Goal: Browse casually

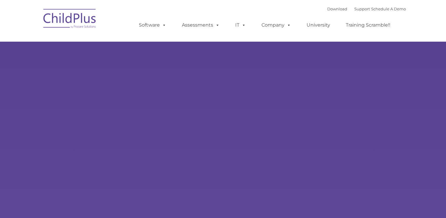
type input ""
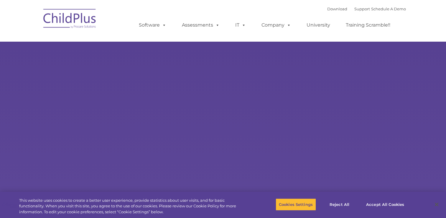
select select "MEDIUM"
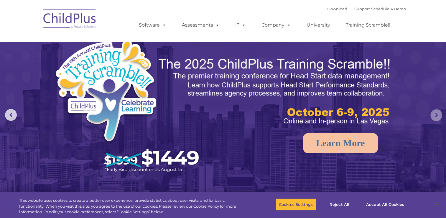
click at [435, 116] on rs-arrow at bounding box center [436, 115] width 12 height 12
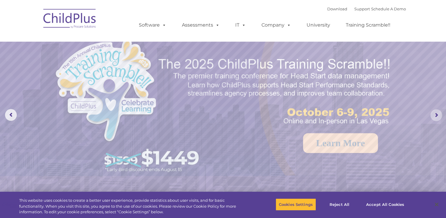
click at [435, 116] on rs-arrow at bounding box center [436, 115] width 12 height 12
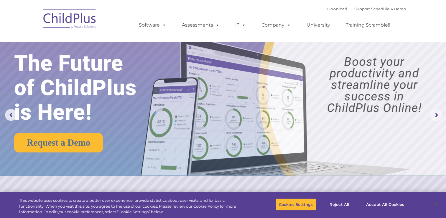
click at [435, 116] on rs-arrow at bounding box center [436, 115] width 12 height 12
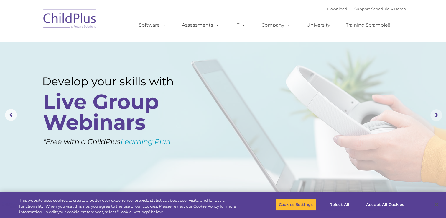
click at [435, 116] on rs-arrow at bounding box center [436, 115] width 12 height 12
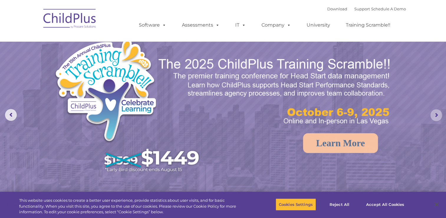
click at [435, 116] on rs-arrow at bounding box center [436, 115] width 12 height 12
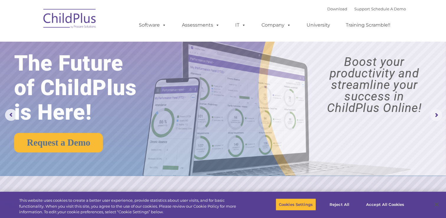
click at [435, 116] on rs-arrow at bounding box center [436, 115] width 12 height 12
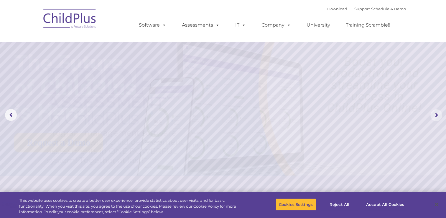
click at [435, 116] on rs-arrow at bounding box center [436, 115] width 12 height 12
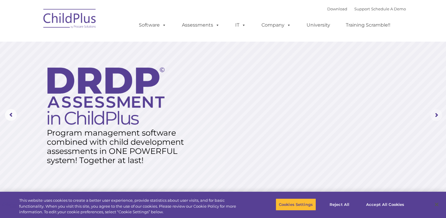
click at [435, 116] on rs-arrow at bounding box center [436, 115] width 12 height 12
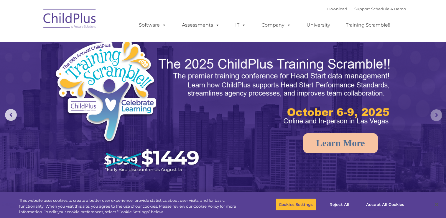
click at [435, 116] on rs-arrow at bounding box center [436, 115] width 12 height 12
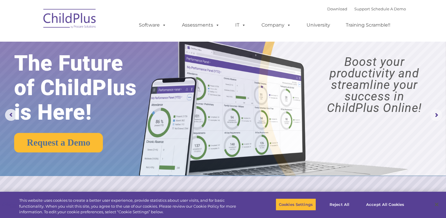
click at [435, 116] on rs-arrow at bounding box center [436, 115] width 12 height 12
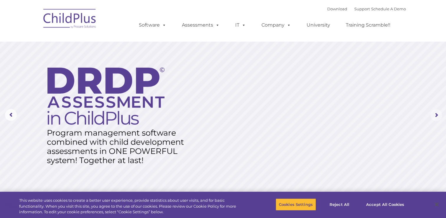
click at [435, 116] on rs-arrow at bounding box center [436, 115] width 12 height 12
